Goal: Check status: Check status

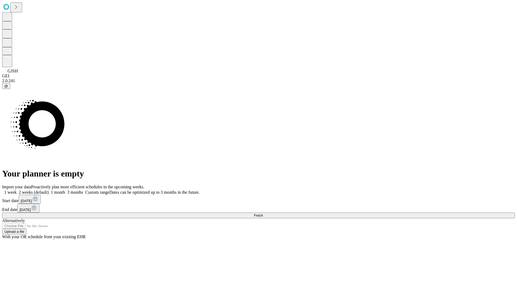
click at [263, 213] on span "Fetch" at bounding box center [258, 215] width 9 height 4
